Goal: Complete application form: Complete application form

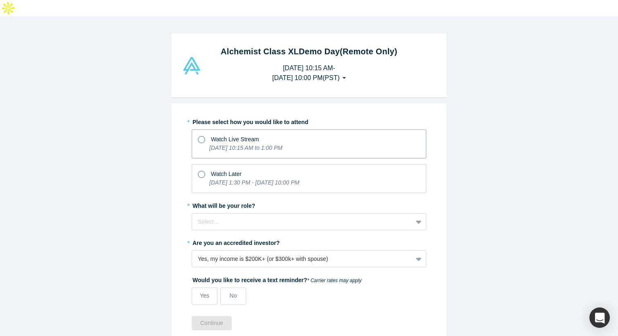
click at [206, 133] on div "Watch Live Stream" at bounding box center [309, 138] width 222 height 11
click at [0, 0] on input "Watch Live Stream [DATE] 10:15 AM to 1:00 PM" at bounding box center [0, 0] width 0 height 0
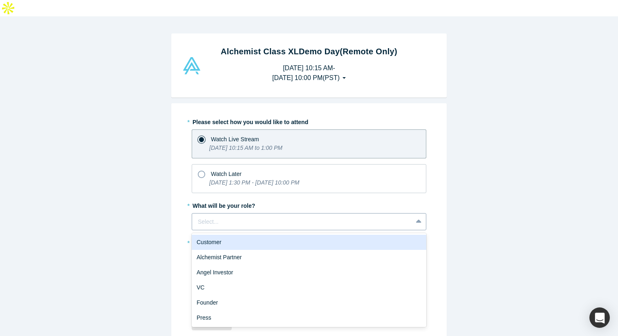
click at [220, 217] on div at bounding box center [302, 222] width 209 height 10
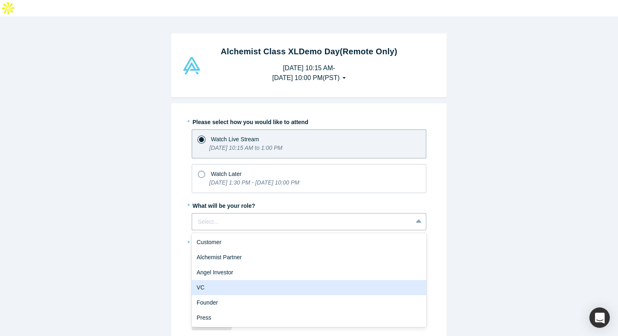
click at [218, 280] on div "VC" at bounding box center [309, 287] width 235 height 15
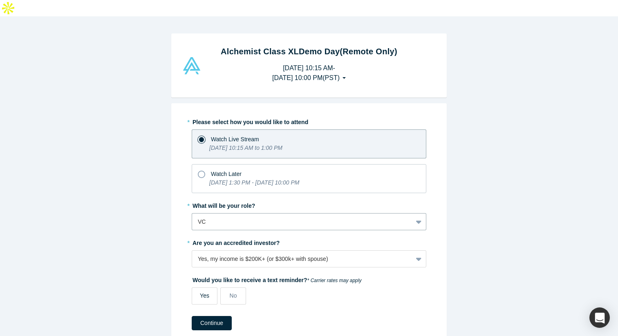
click at [203, 293] on span "Yes" at bounding box center [204, 296] width 9 height 7
click at [0, 0] on input "Yes" at bounding box center [0, 0] width 0 height 0
select select "US"
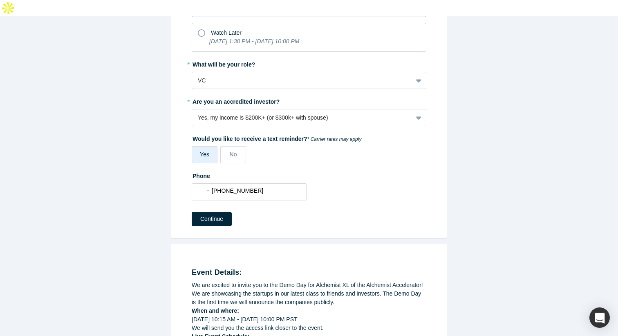
scroll to position [127, 0]
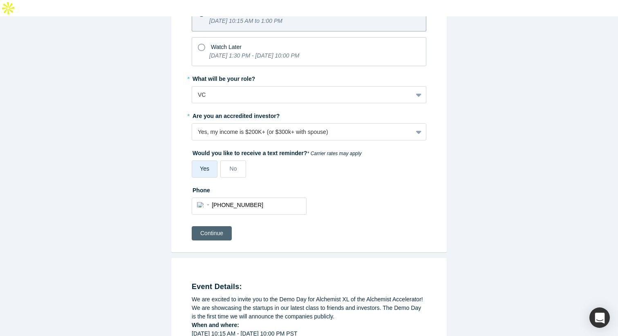
click at [214, 226] on button "Continue" at bounding box center [212, 233] width 40 height 14
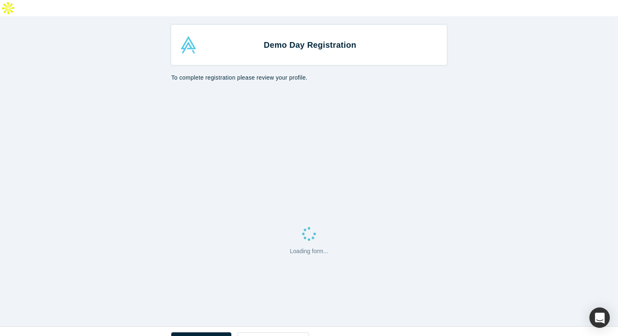
select select "US"
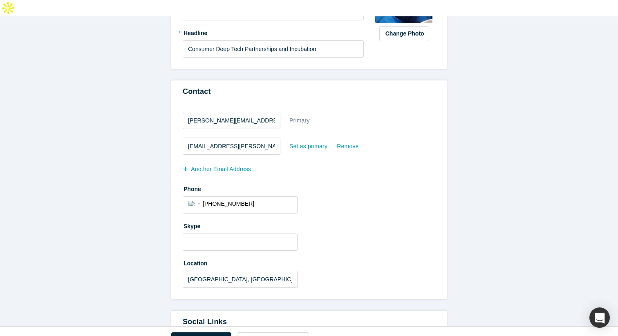
scroll to position [184, 0]
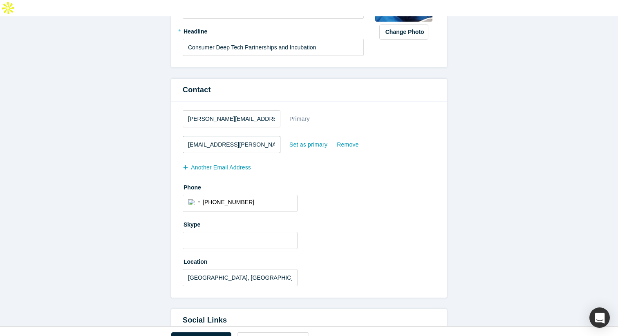
drag, startPoint x: 249, startPoint y: 130, endPoint x: 164, endPoint y: 123, distance: 85.4
click at [164, 123] on form "All fields marked with * are required. General * First name [PERSON_NAME] * Las…" at bounding box center [309, 235] width 618 height 663
type input "[EMAIL_ADDRESS][PERSON_NAME][DOMAIN_NAME]"
click at [311, 138] on div "Set as primary" at bounding box center [308, 145] width 39 height 14
click at [0, 0] on input "Set as primary" at bounding box center [0, 0] width 0 height 0
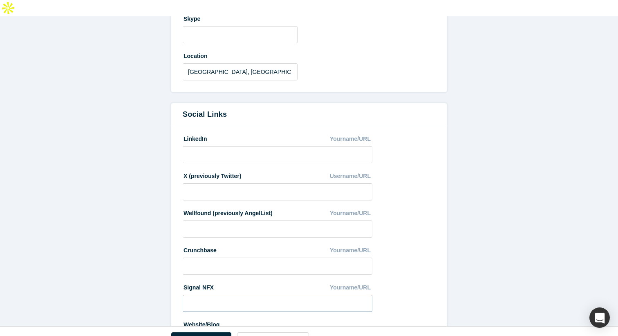
scroll to position [435, 0]
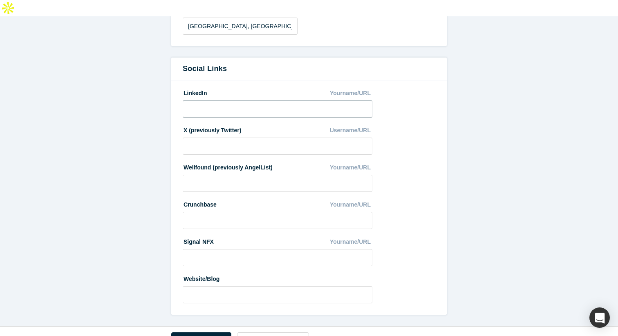
click at [208, 101] on input at bounding box center [278, 109] width 190 height 17
drag, startPoint x: 146, startPoint y: 104, endPoint x: 138, endPoint y: 103, distance: 7.8
click at [202, 101] on input at bounding box center [278, 109] width 190 height 17
paste input "[URL][DOMAIN_NAME][PERSON_NAME]"
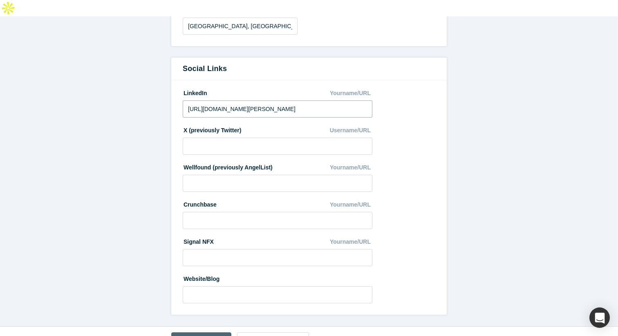
type input "[URL][DOMAIN_NAME][PERSON_NAME]"
click at [205, 333] on button "Save & Continue" at bounding box center [201, 340] width 60 height 14
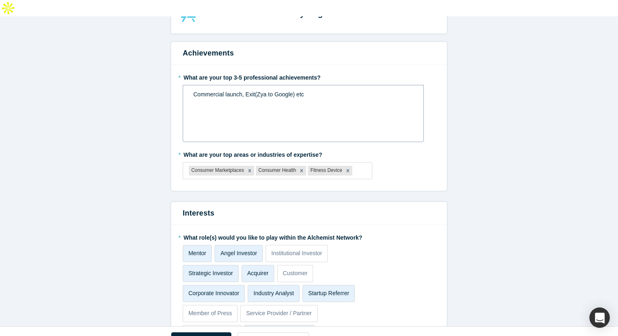
scroll to position [32, 0]
click at [199, 91] on span "Commercial launch, Exit(Zya to Google) etc" at bounding box center [248, 94] width 111 height 7
drag, startPoint x: 311, startPoint y: 80, endPoint x: 187, endPoint y: 63, distance: 125.1
click at [187, 70] on div "* What are your top 3-5 professional achievements? Commercial launch, Exit(Zya …" at bounding box center [309, 106] width 253 height 72
click at [318, 90] on div "Commercial launch, Exit(Zya to Google) etc" at bounding box center [303, 94] width 220 height 9
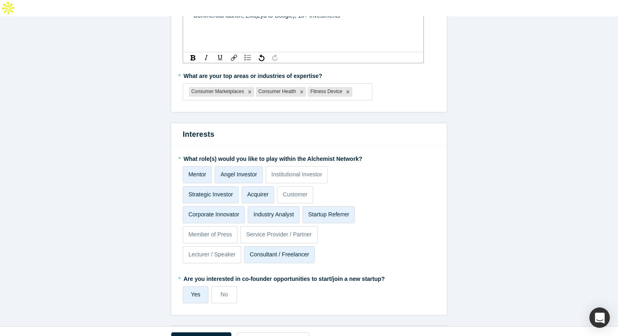
scroll to position [113, 0]
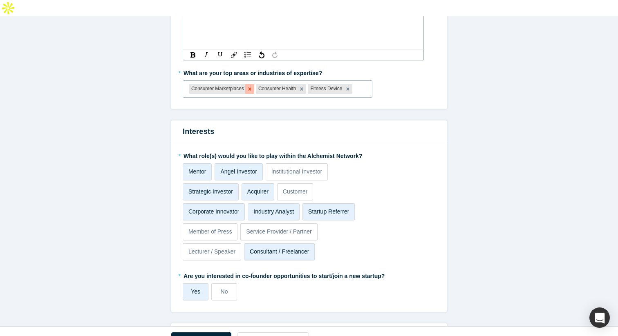
click at [249, 86] on icon "Remove Consumer Marketplaces" at bounding box center [250, 89] width 6 height 6
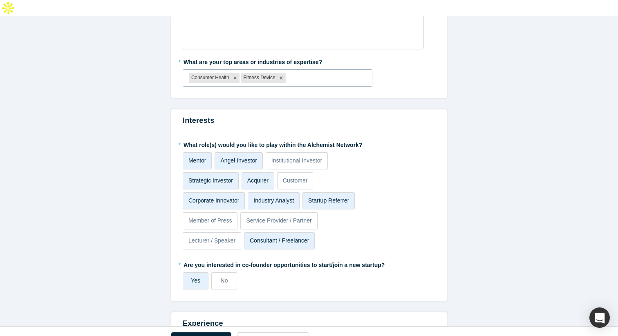
drag, startPoint x: 234, startPoint y: 60, endPoint x: 244, endPoint y: 62, distance: 10.4
click at [234, 75] on icon "Remove Consumer Health" at bounding box center [235, 78] width 6 height 6
click at [229, 75] on icon "Remove Fitness Device" at bounding box center [229, 78] width 6 height 6
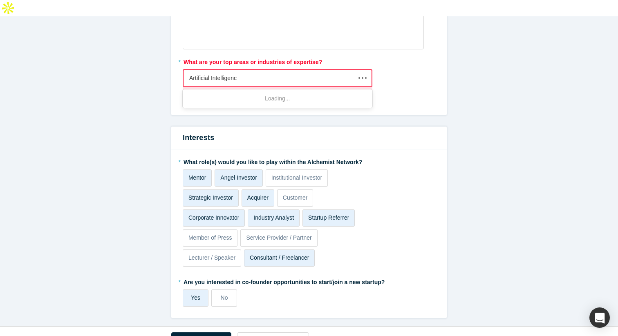
type input "Artificial Intelligence"
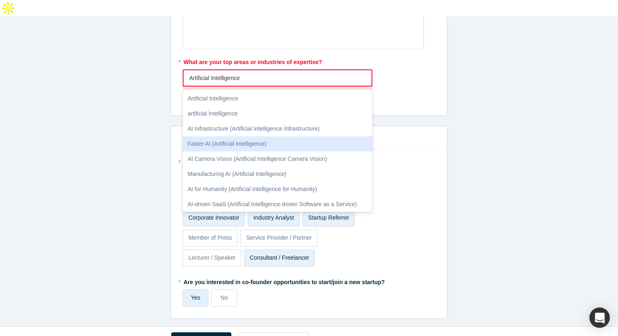
click at [228, 137] on div "Faster AI (Artificial Intelligence)" at bounding box center [278, 144] width 190 height 15
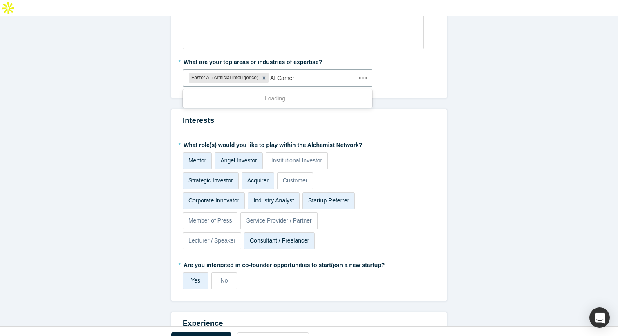
type input "AI Camera"
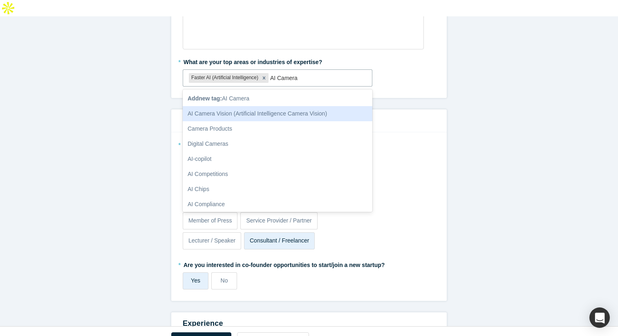
click at [229, 106] on div "AI Camera Vision (Artificial Intelligence Camera Vision)" at bounding box center [278, 113] width 190 height 15
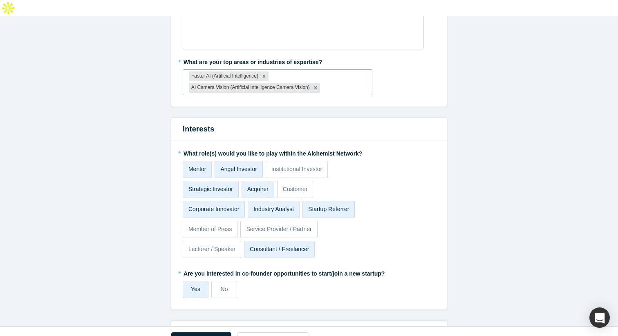
click at [332, 83] on div at bounding box center [344, 88] width 45 height 10
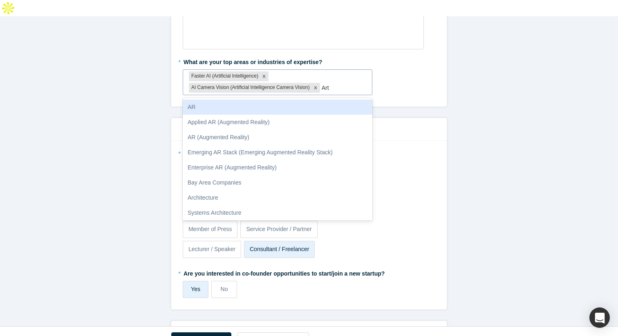
type input "Arti"
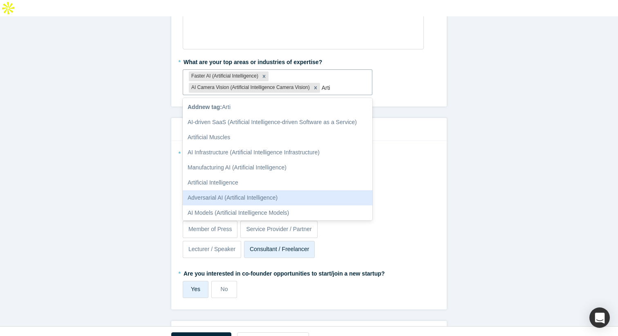
click at [238, 191] on div "Adversarial AI (Artifical Intelligence)" at bounding box center [278, 198] width 190 height 15
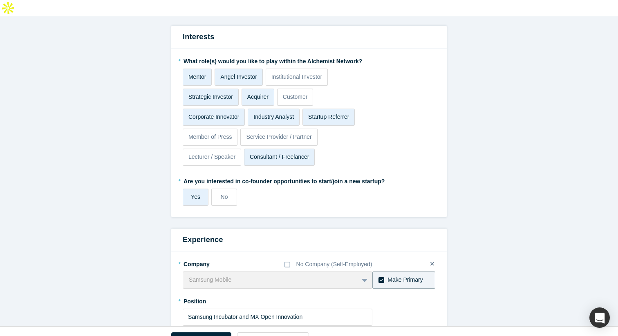
scroll to position [366, 0]
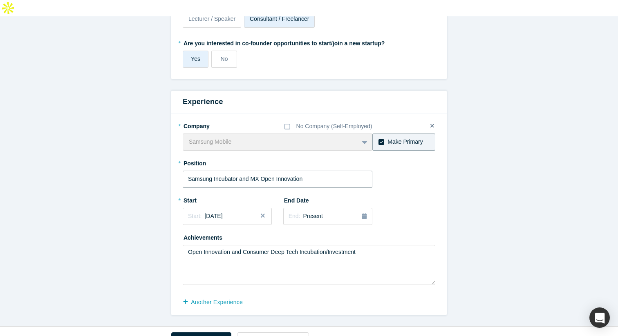
drag, startPoint x: 308, startPoint y: 163, endPoint x: 215, endPoint y: 161, distance: 92.8
click at [215, 171] on input "Samsung Incubator and MX Open Innovation" at bounding box center [278, 179] width 190 height 17
type input "Samsung NEXT Ventures"
click at [202, 333] on button "Save & Continue" at bounding box center [201, 340] width 60 height 14
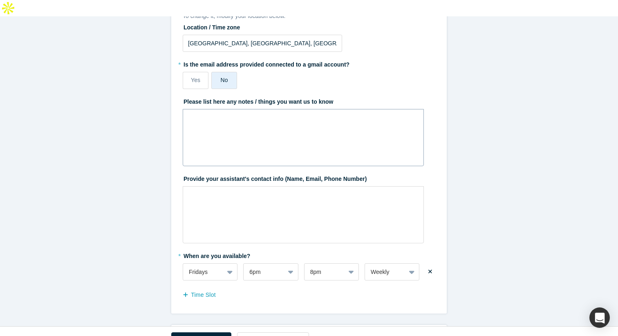
scroll to position [186, 0]
click at [195, 114] on div "rdw-editor" at bounding box center [303, 118] width 220 height 9
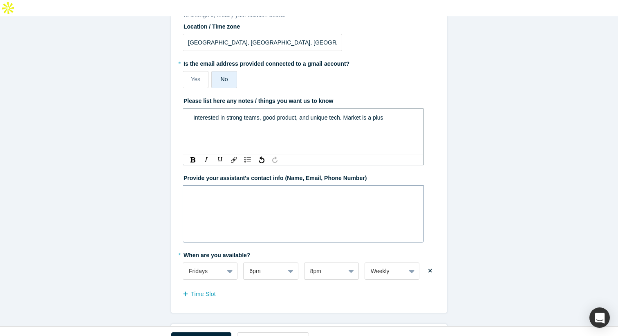
click at [230, 188] on div "rdw-editor" at bounding box center [303, 194] width 230 height 13
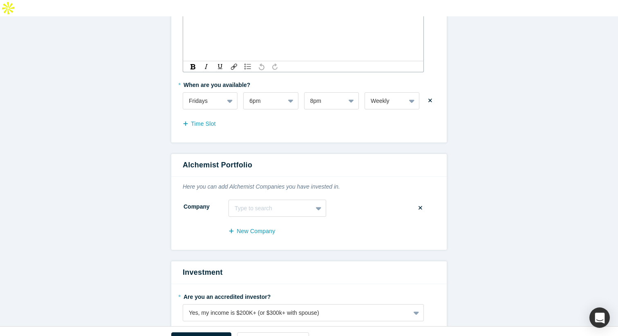
scroll to position [345, 0]
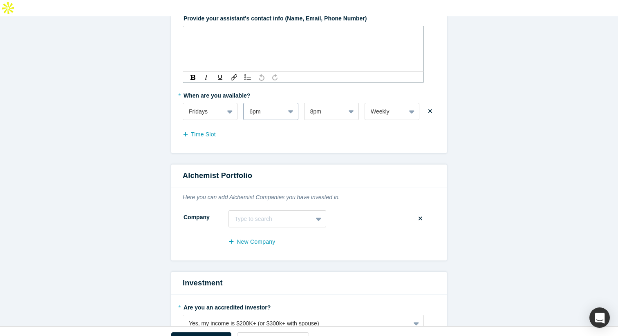
click at [289, 108] on icon at bounding box center [290, 112] width 5 height 8
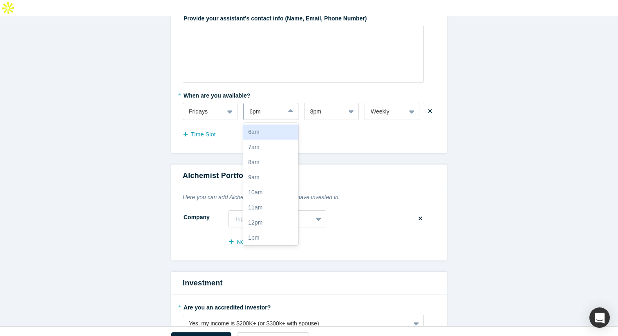
scroll to position [81, 0]
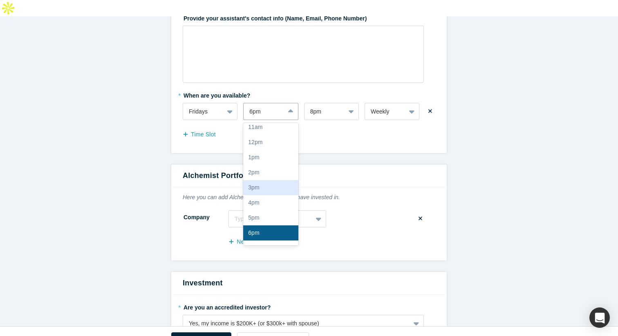
drag, startPoint x: 266, startPoint y: 169, endPoint x: 310, endPoint y: 127, distance: 61.0
click at [266, 180] on div "3pm" at bounding box center [270, 187] width 55 height 15
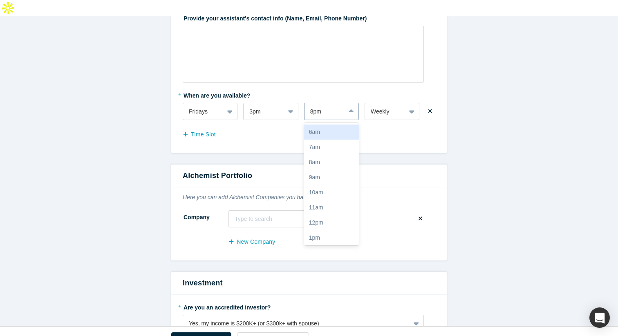
click at [342, 105] on div "8pm" at bounding box center [325, 111] width 40 height 13
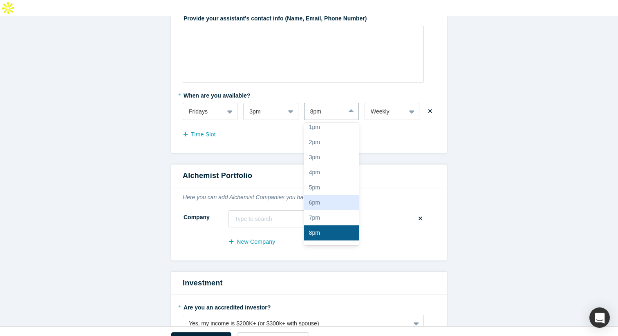
click at [326, 195] on div "6pm" at bounding box center [331, 202] width 55 height 15
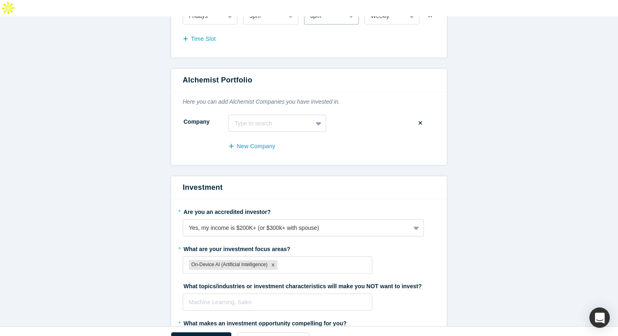
scroll to position [442, 0]
click at [292, 118] on div at bounding box center [271, 123] width 72 height 10
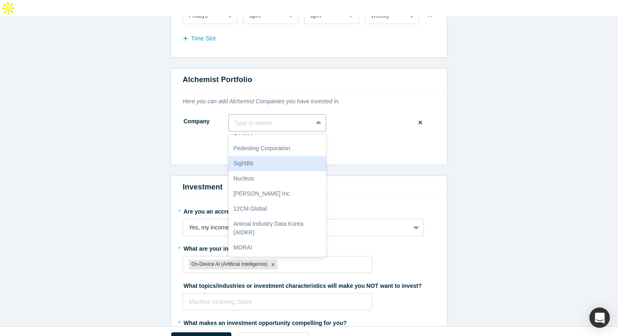
scroll to position [0, 0]
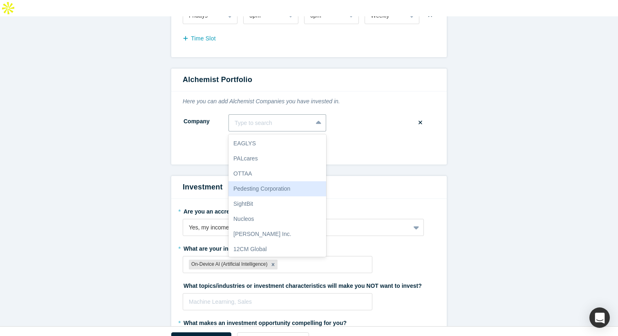
click at [379, 119] on fieldset "Company Pedesting Corporation , 4 of 20. 20 results available. Use Up and Down …" at bounding box center [309, 136] width 253 height 45
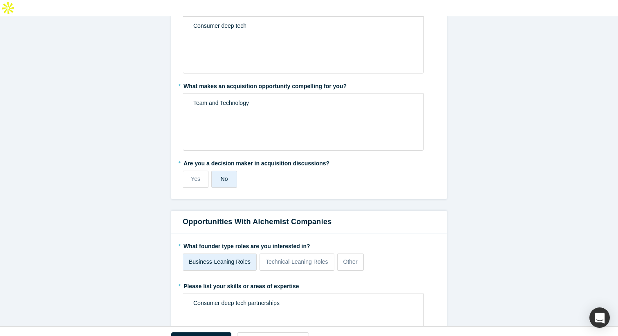
scroll to position [1471, 0]
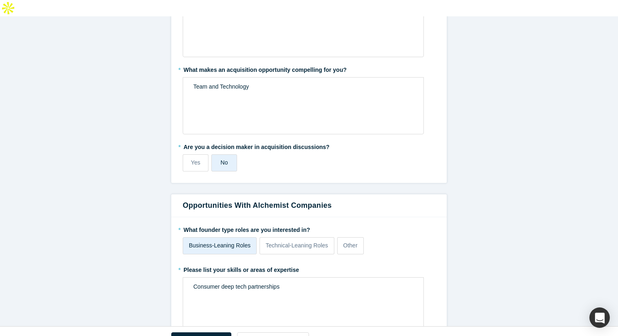
click at [208, 333] on button "Save & Continue" at bounding box center [201, 340] width 60 height 14
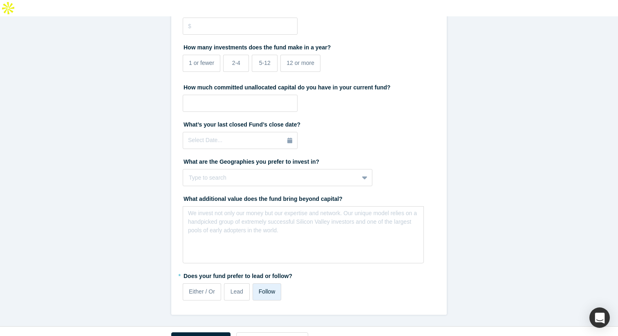
scroll to position [0, 0]
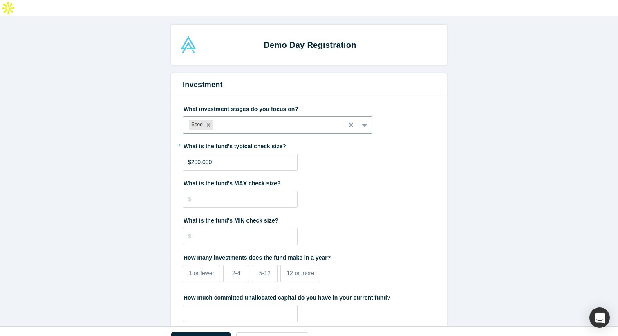
click at [233, 120] on div at bounding box center [276, 125] width 123 height 10
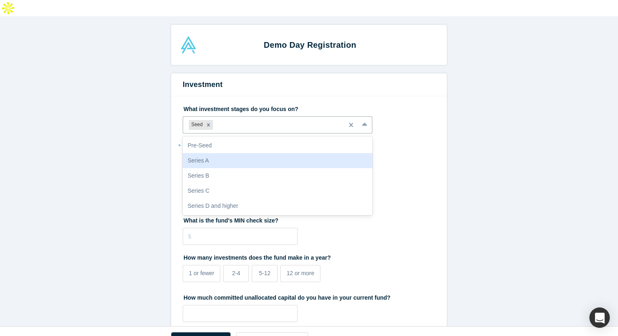
click at [210, 153] on div "Series A" at bounding box center [278, 160] width 190 height 15
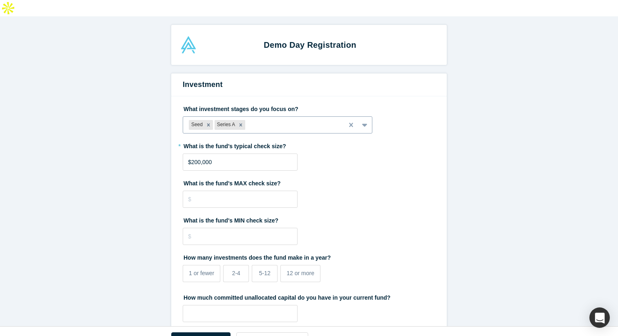
click at [262, 120] on div at bounding box center [292, 125] width 91 height 10
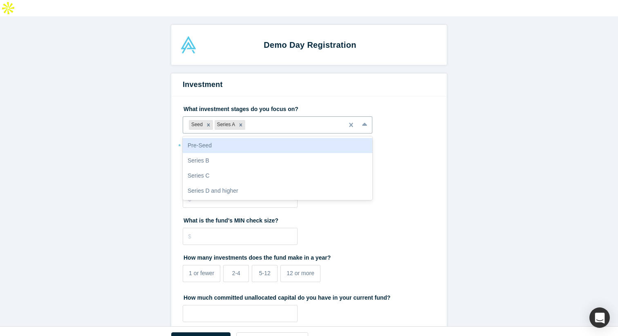
click at [214, 138] on div "Pre-Seed" at bounding box center [278, 145] width 190 height 15
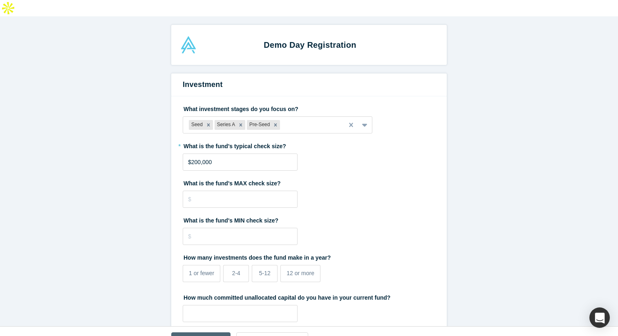
click at [206, 333] on button "Confirm & Finish" at bounding box center [200, 340] width 59 height 14
